Goal: Task Accomplishment & Management: Complete application form

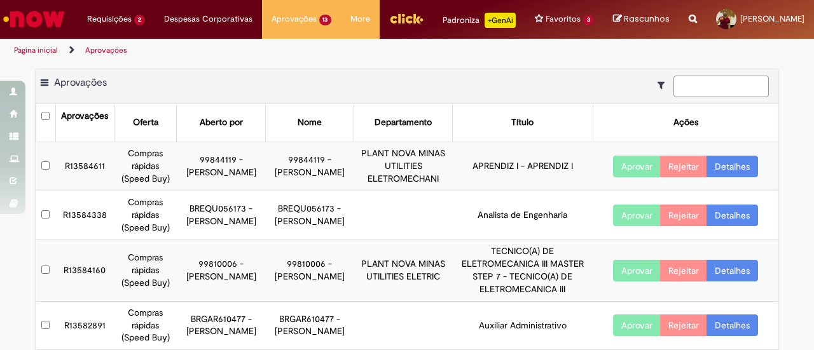
click at [699, 95] on input at bounding box center [720, 87] width 95 height 22
paste input "*********"
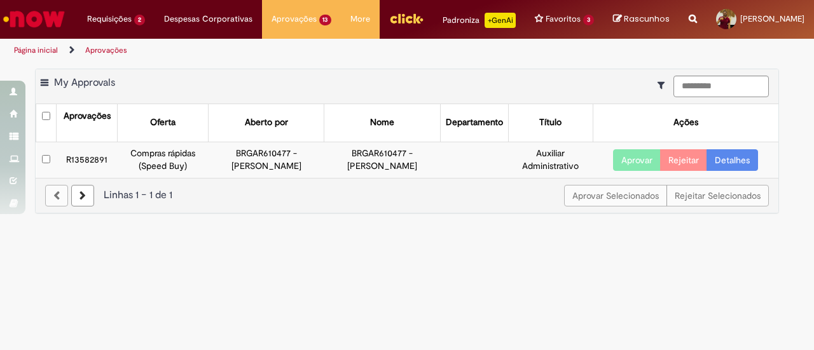
click at [638, 171] on button "Aprovar" at bounding box center [637, 160] width 48 height 22
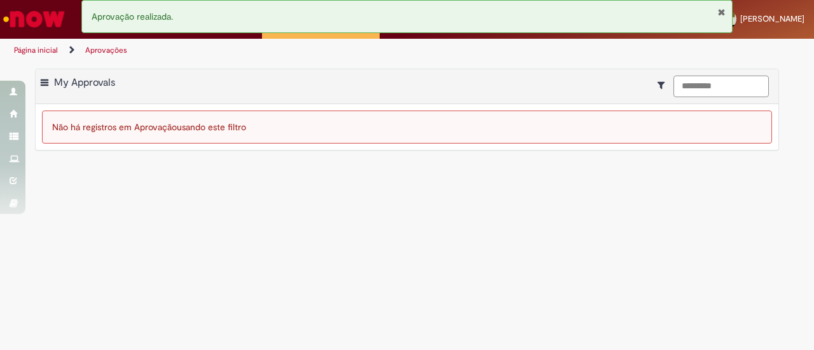
drag, startPoint x: 739, startPoint y: 91, endPoint x: 459, endPoint y: 64, distance: 281.0
click at [459, 64] on div "Pular para o conteúdo da página Requisições 2 Exibir Todas as Solicitações Plan…" at bounding box center [407, 175] width 814 height 350
paste input
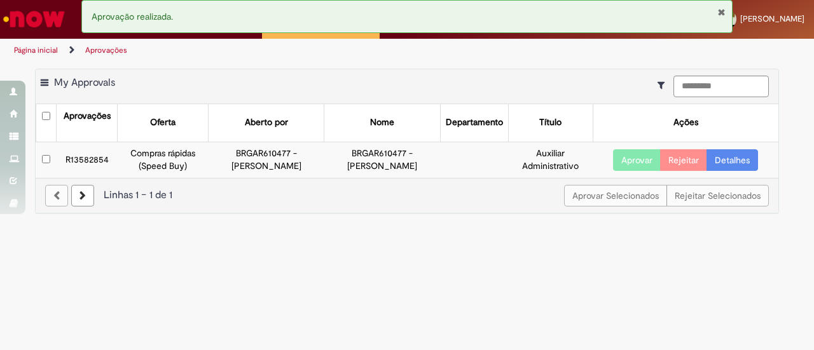
click at [642, 170] on button "Aprovar" at bounding box center [637, 160] width 48 height 22
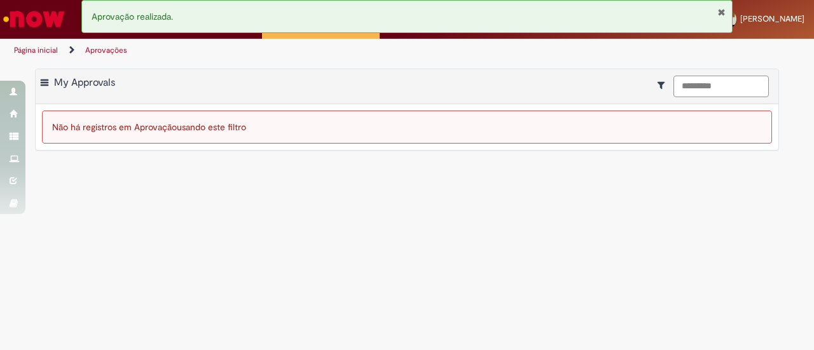
drag, startPoint x: 728, startPoint y: 93, endPoint x: 484, endPoint y: 75, distance: 244.2
click at [484, 75] on main "Aprovações Exportar como PDF Exportar como Excel Exportar como CSV My Approvals…" at bounding box center [407, 206] width 814 height 288
paste input
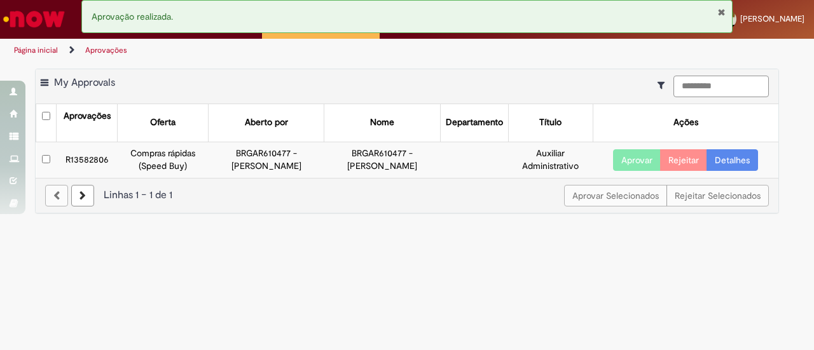
type input "*********"
click at [647, 171] on button "Aprovar" at bounding box center [637, 160] width 48 height 22
